Goal: Task Accomplishment & Management: Manage account settings

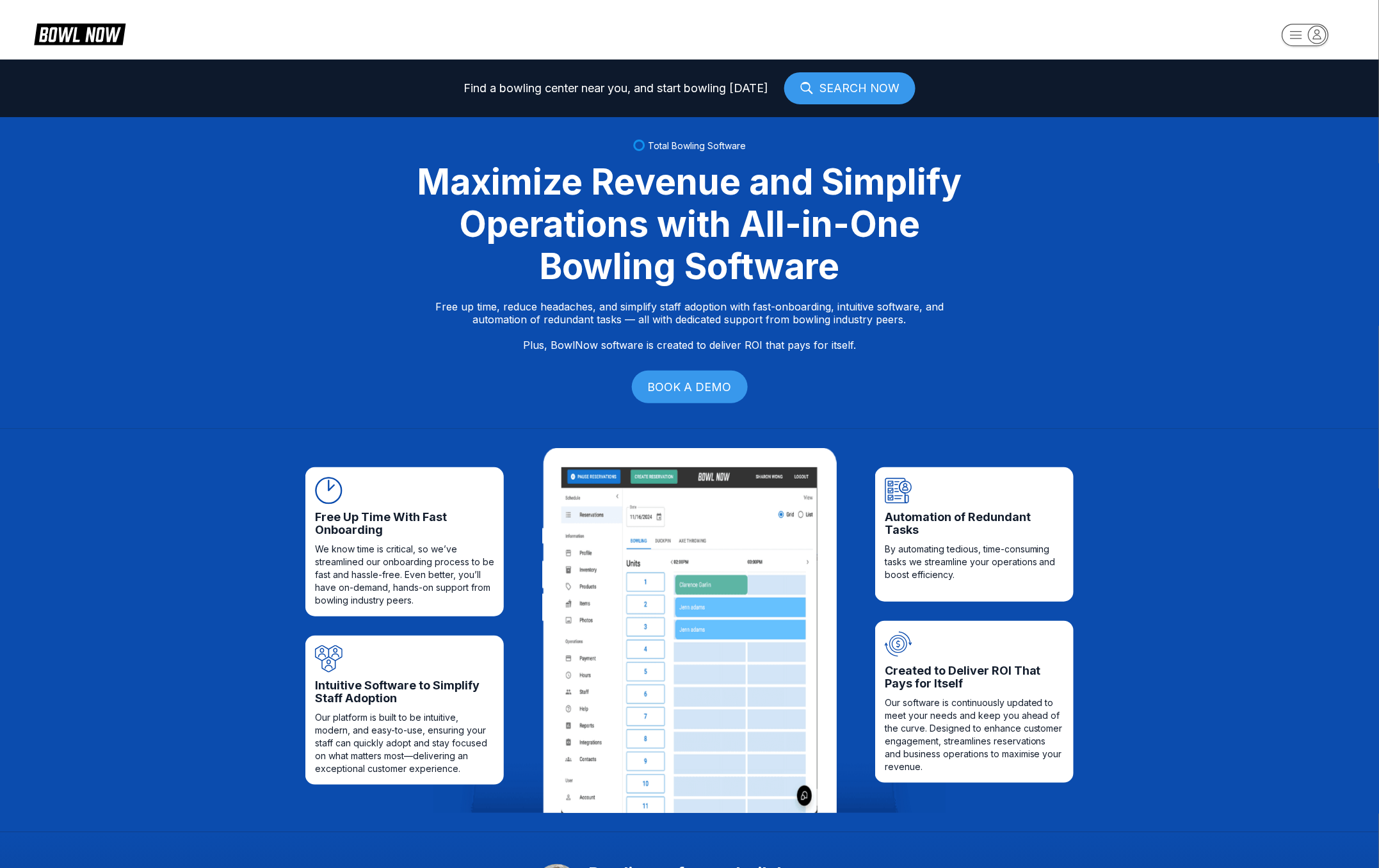
click at [1322, 42] on icon "button" at bounding box center [1317, 34] width 17 height 17
click at [1297, 118] on div "Business Console" at bounding box center [1302, 122] width 91 height 23
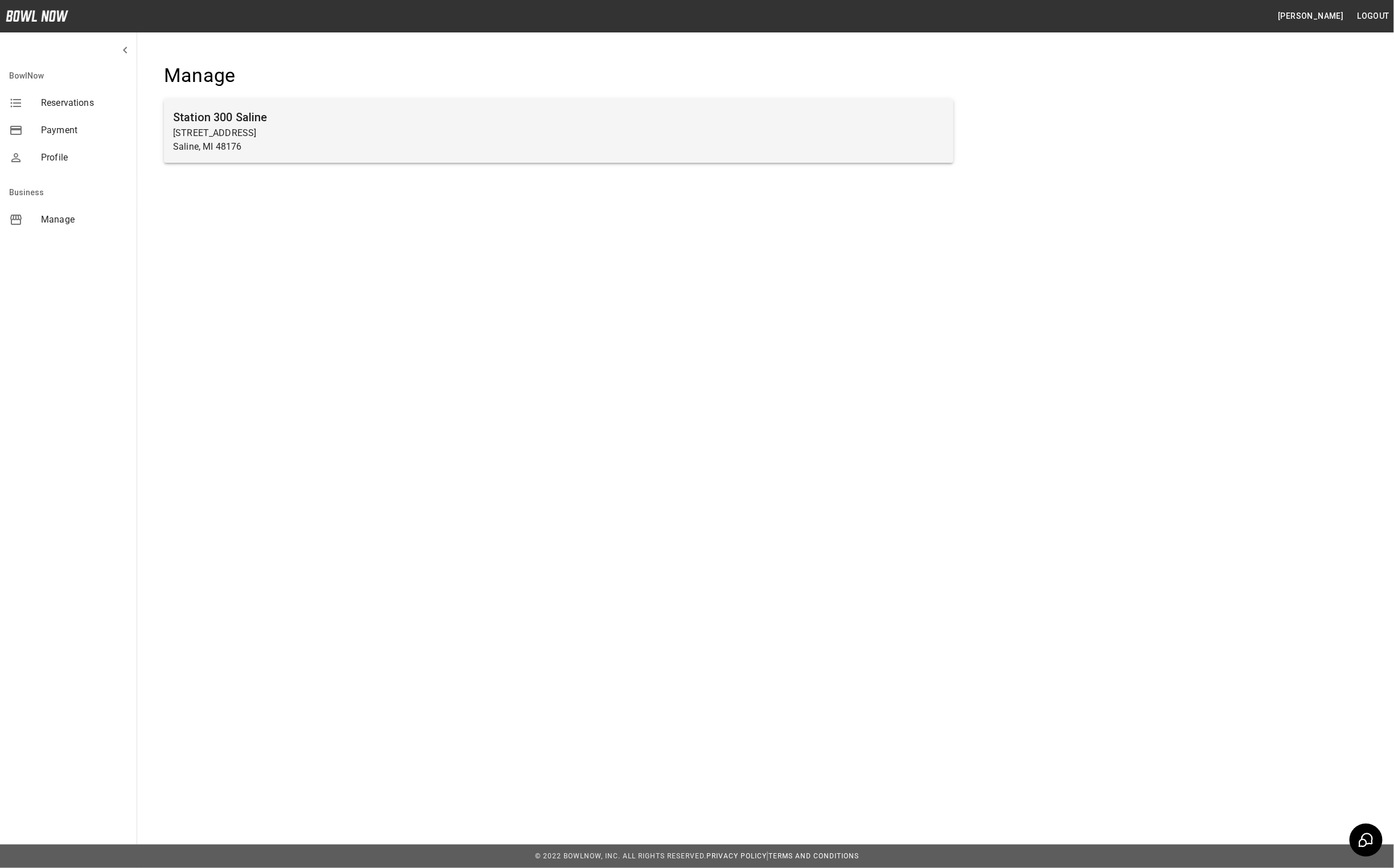
click at [253, 130] on p "830 Woodland Dr E" at bounding box center [558, 133] width 772 height 13
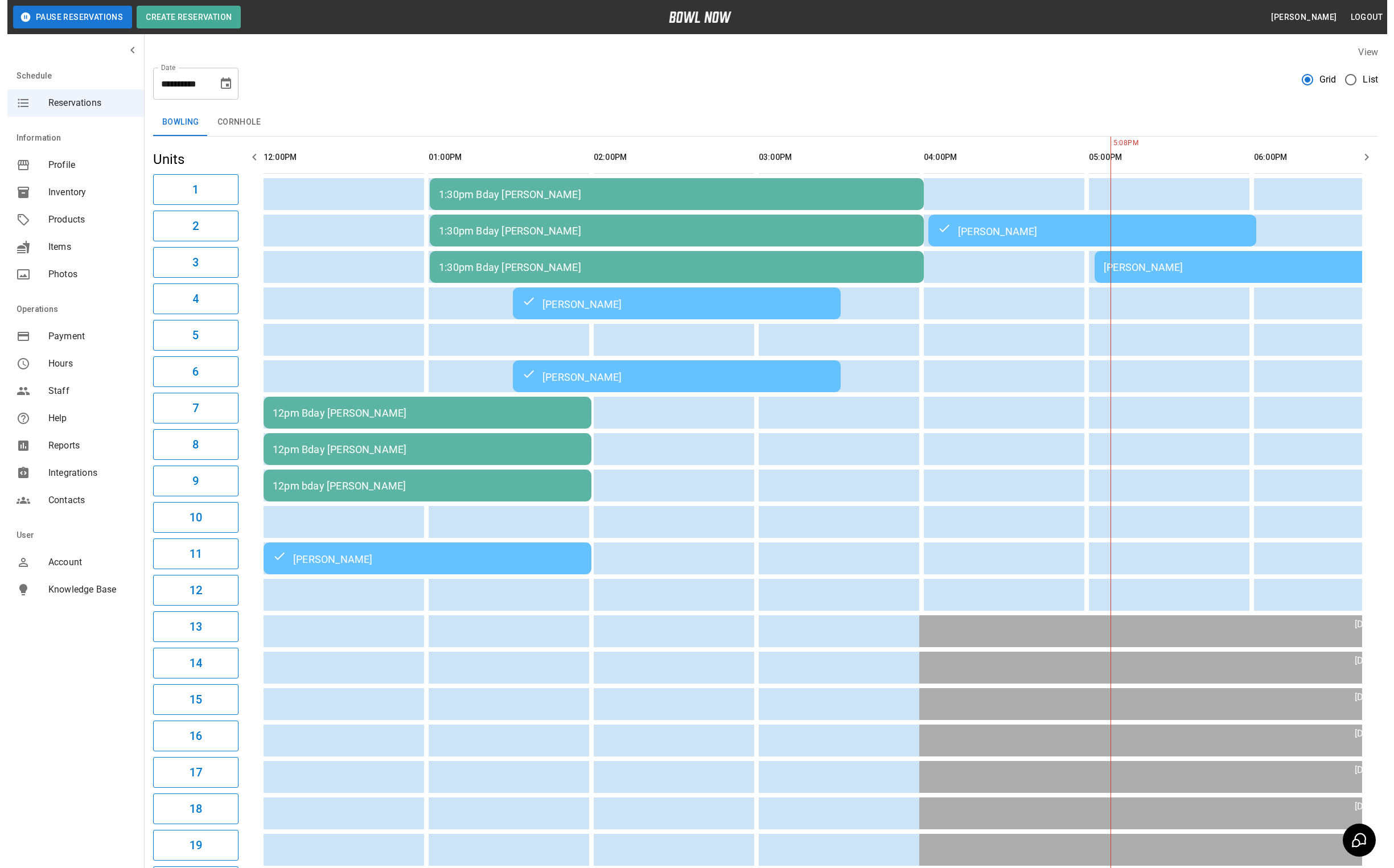
scroll to position [0, 552]
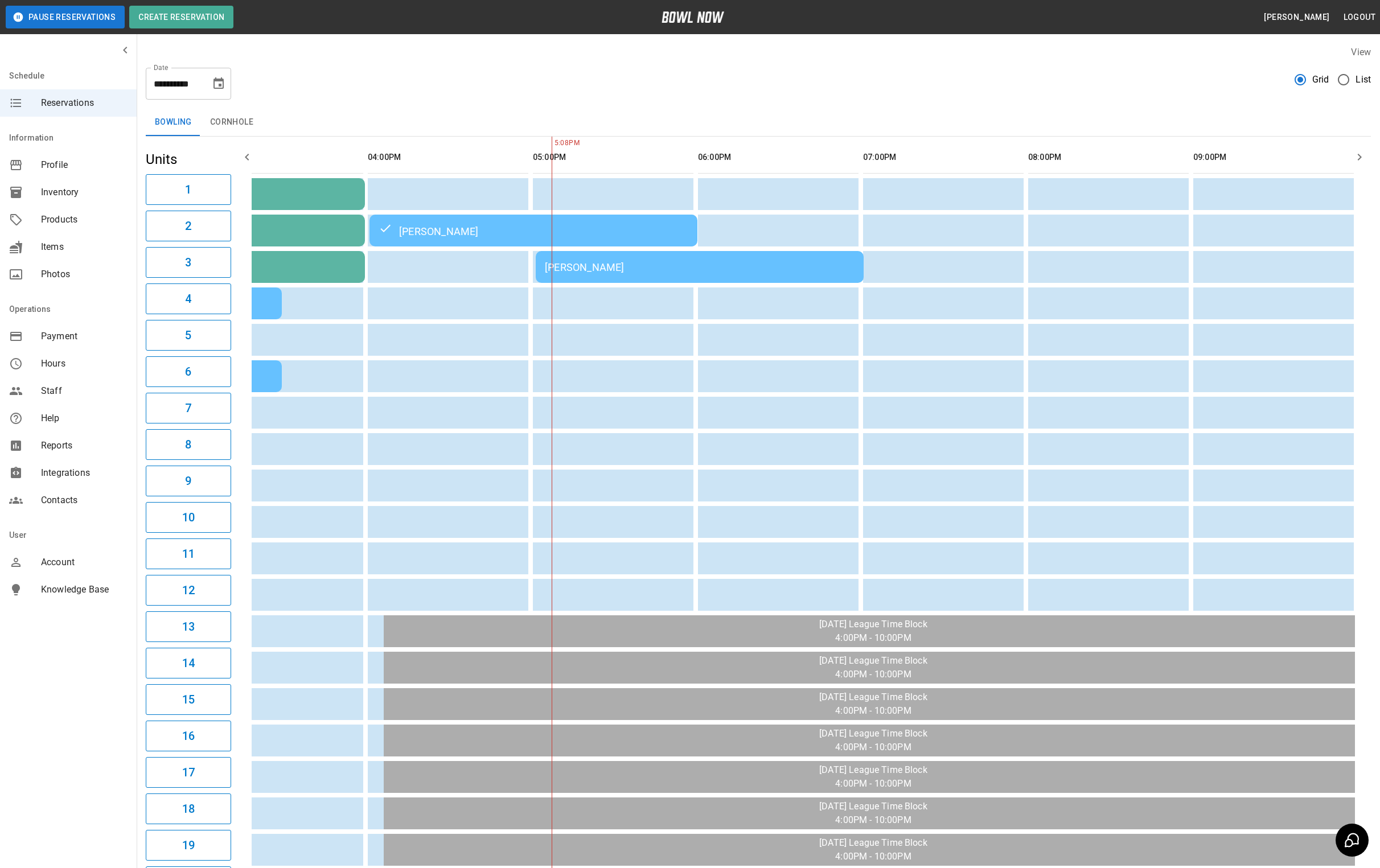
click at [679, 266] on div "Danit Brown" at bounding box center [699, 268] width 310 height 12
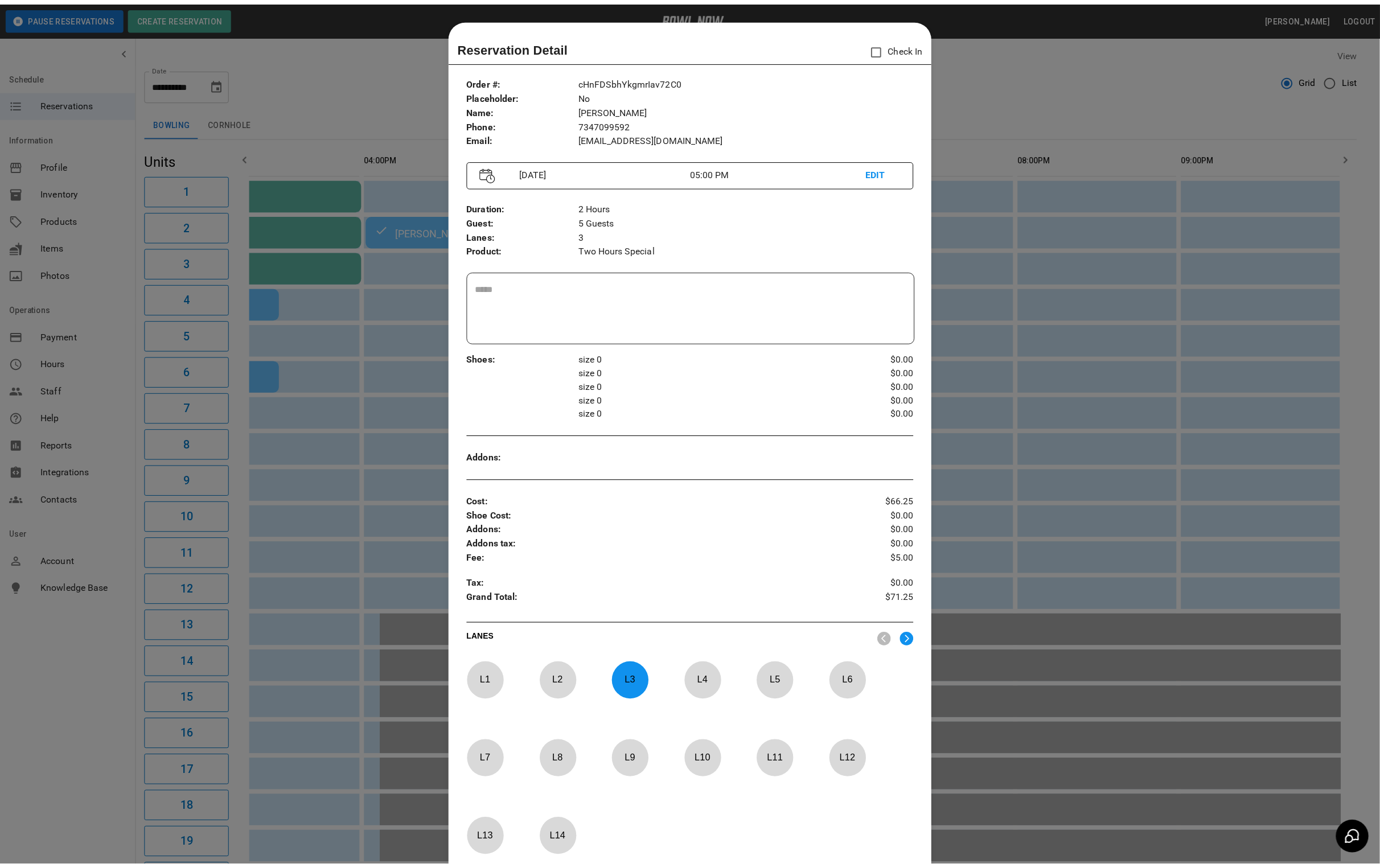
scroll to position [18, 0]
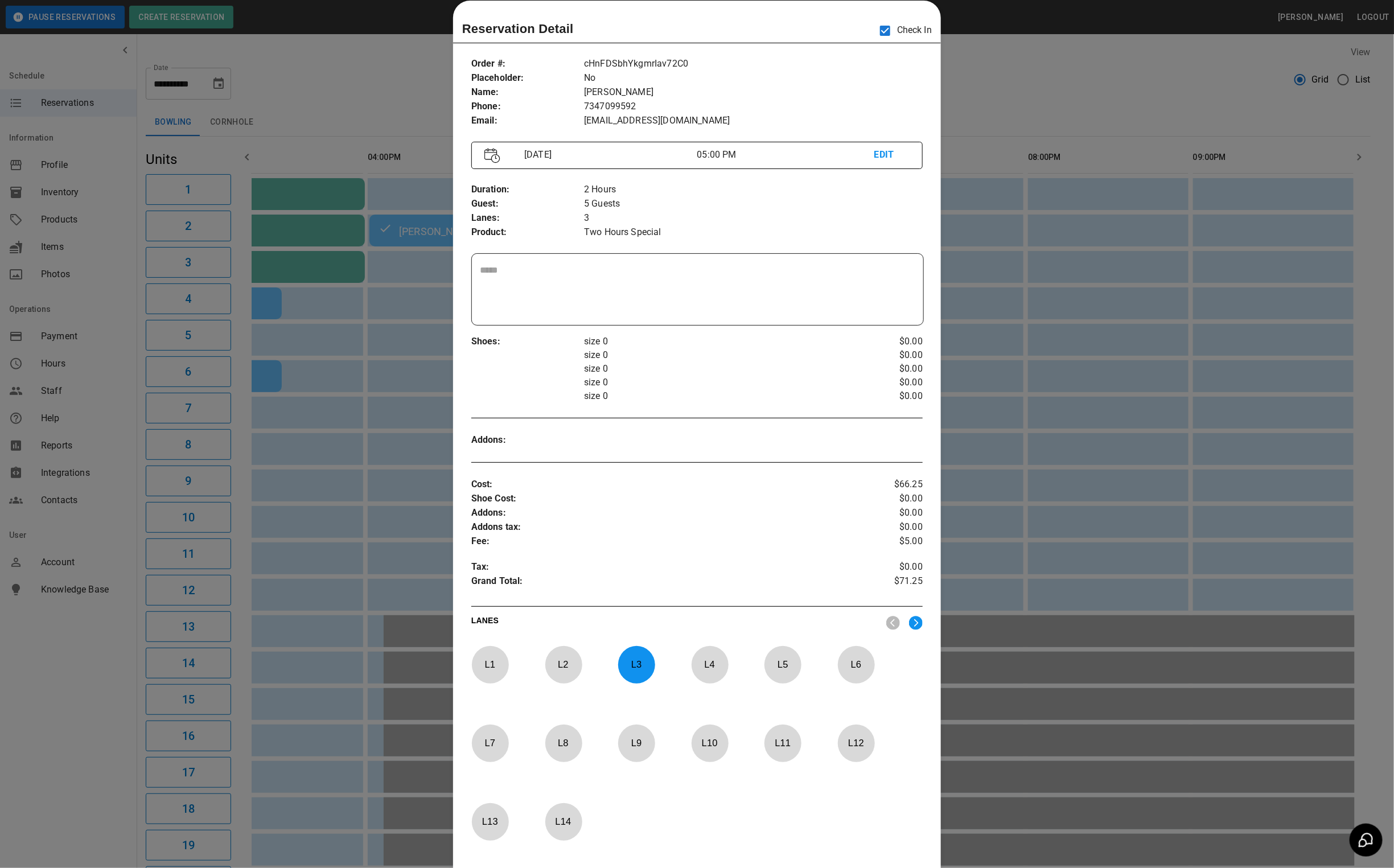
click at [1040, 90] on div at bounding box center [697, 434] width 1394 height 868
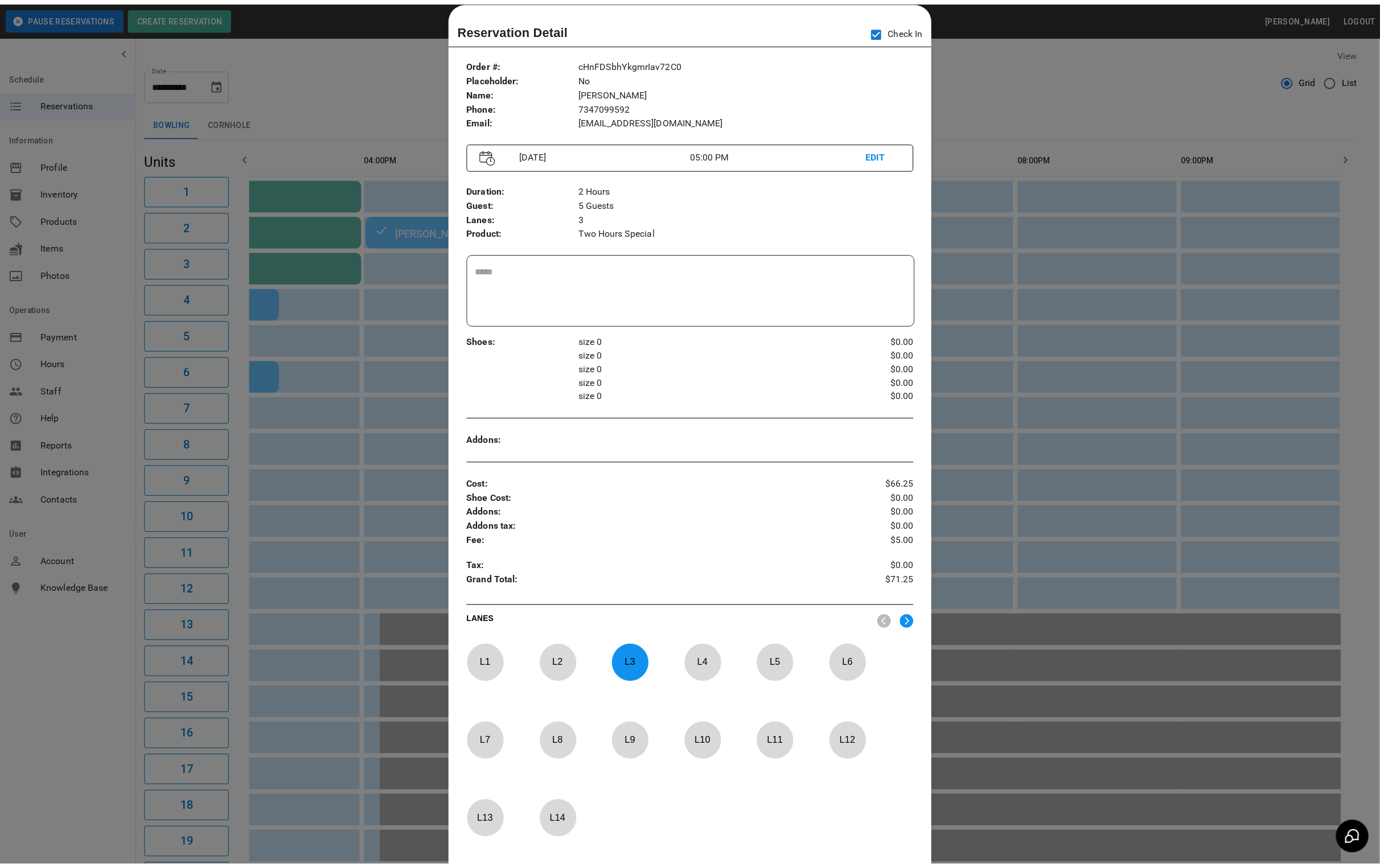
scroll to position [0, 537]
